Goal: Task Accomplishment & Management: Complete application form

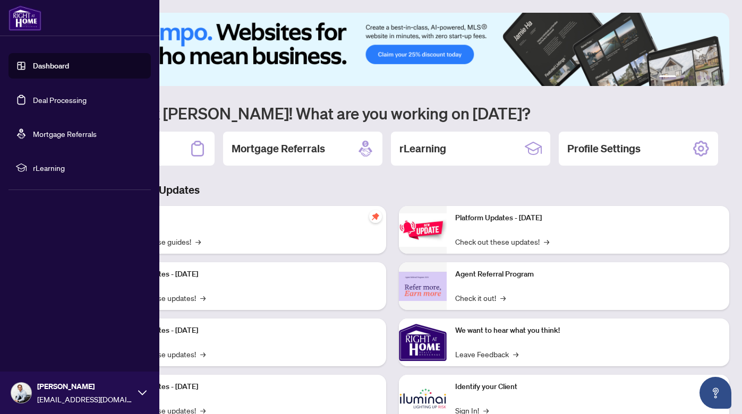
click at [50, 98] on link "Deal Processing" at bounding box center [60, 100] width 54 height 10
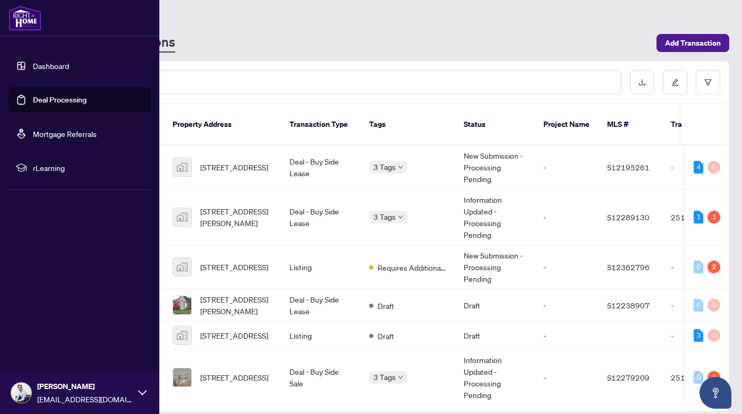
click at [37, 66] on link "Dashboard" at bounding box center [51, 66] width 36 height 10
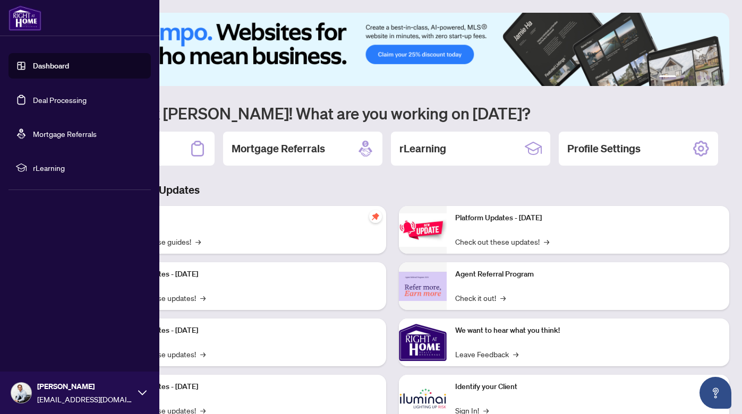
click at [33, 102] on link "Deal Processing" at bounding box center [60, 100] width 54 height 10
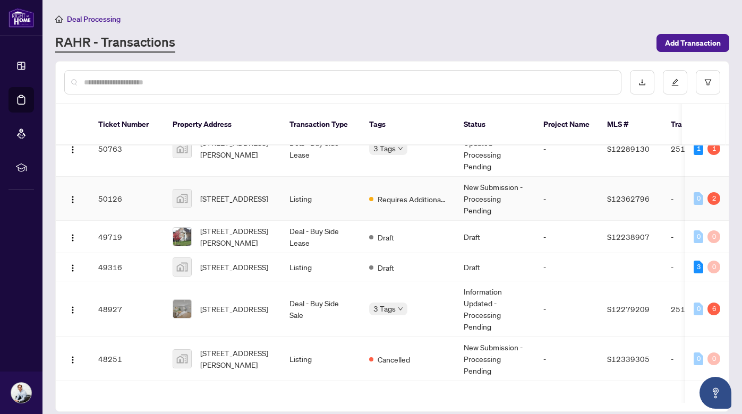
scroll to position [77, 0]
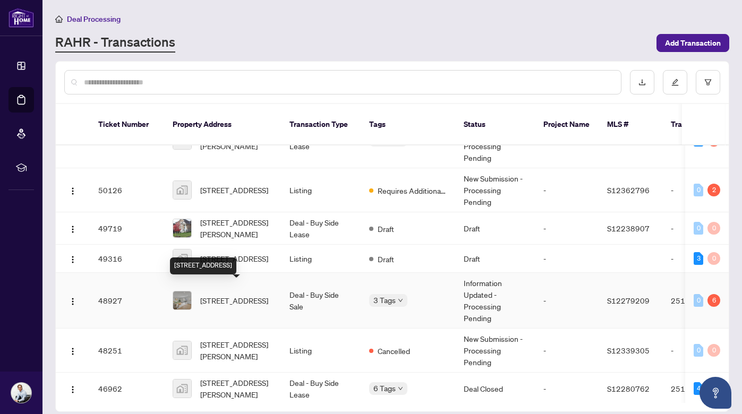
click at [227, 295] on span "[STREET_ADDRESS]" at bounding box center [234, 301] width 68 height 12
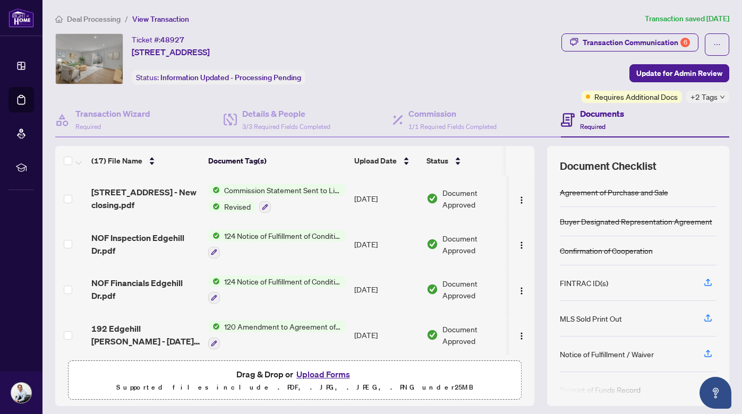
click at [335, 376] on button "Upload Forms" at bounding box center [323, 374] width 60 height 14
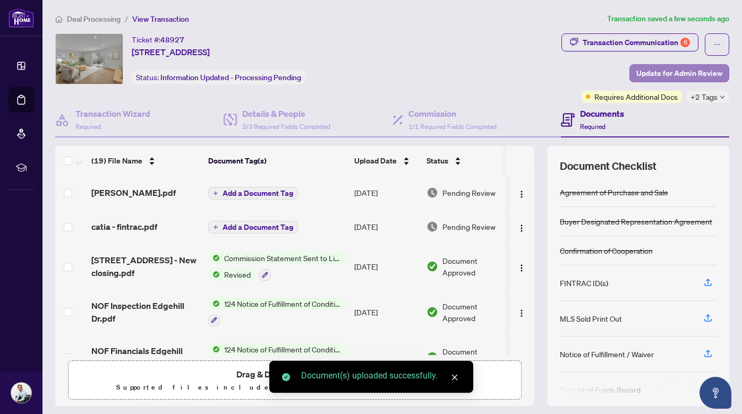
click at [684, 75] on span "Update for Admin Review" at bounding box center [679, 73] width 86 height 17
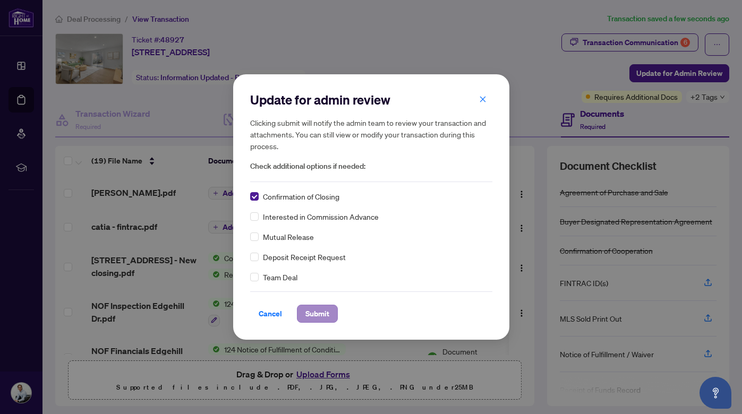
click at [321, 313] on span "Submit" at bounding box center [317, 313] width 24 height 17
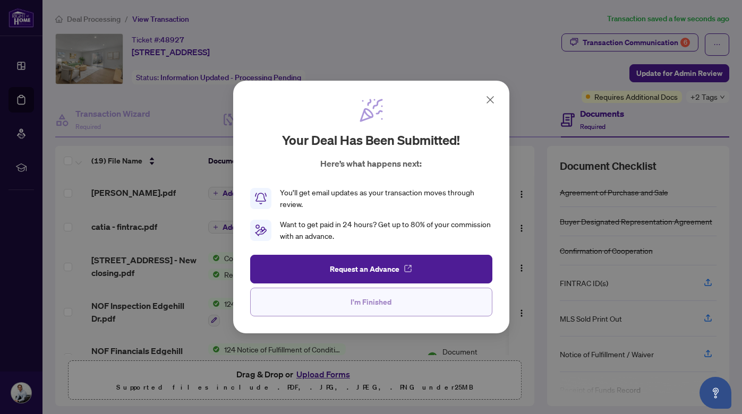
click at [363, 310] on button "I'm Finished" at bounding box center [371, 302] width 242 height 29
